Goal: Information Seeking & Learning: Learn about a topic

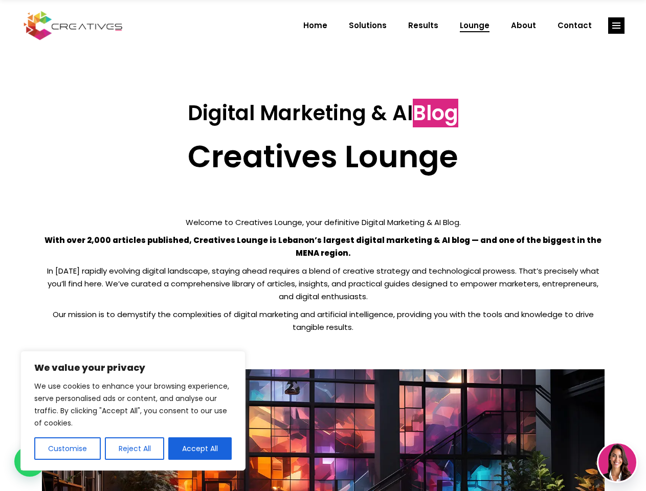
click at [323, 245] on p "With over 2,000 articles published, Creatives Lounge is Lebanon’s largest digit…" at bounding box center [323, 247] width 563 height 26
click at [67, 449] on button "Customise" at bounding box center [67, 448] width 66 height 23
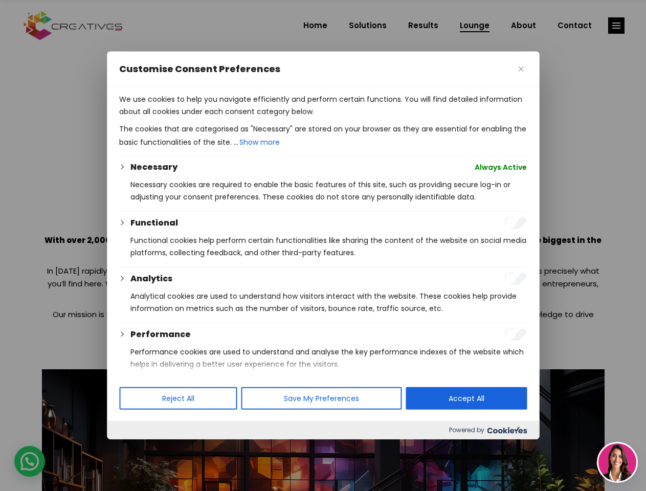
click at [134, 449] on div at bounding box center [323, 245] width 646 height 491
click at [200, 118] on p "We use cookies to help you navigate efficiently and perform certain functions. …" at bounding box center [323, 105] width 408 height 25
click at [616, 26] on div at bounding box center [323, 245] width 646 height 491
click at [617, 462] on img at bounding box center [617, 462] width 38 height 38
